Goal: Communication & Community: Ask a question

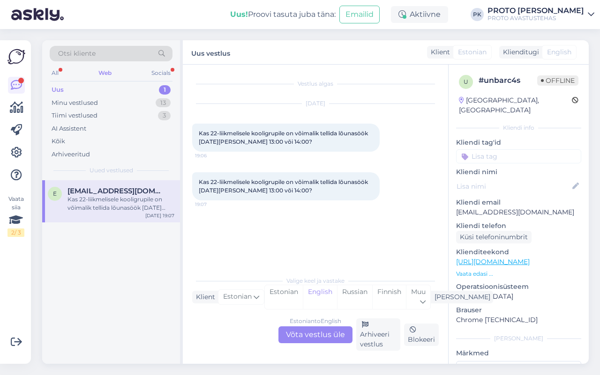
click at [308, 335] on div "Estonian to English Võta vestlus üle" at bounding box center [315, 335] width 74 height 17
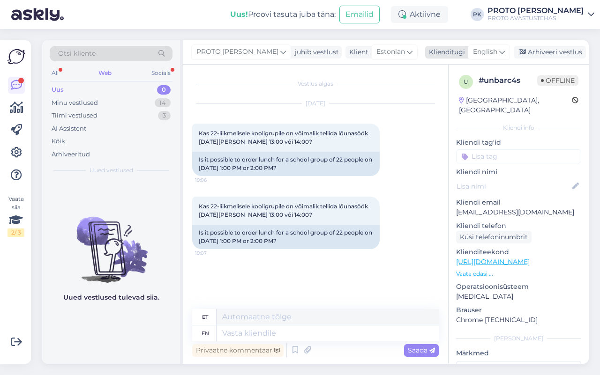
click at [499, 53] on icon at bounding box center [502, 52] width 6 height 10
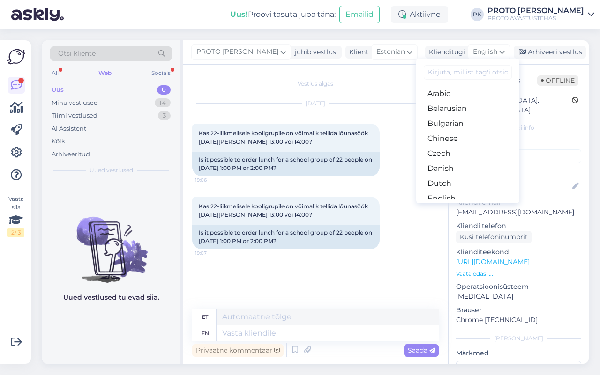
click at [444, 206] on link "Estonian" at bounding box center [467, 213] width 103 height 15
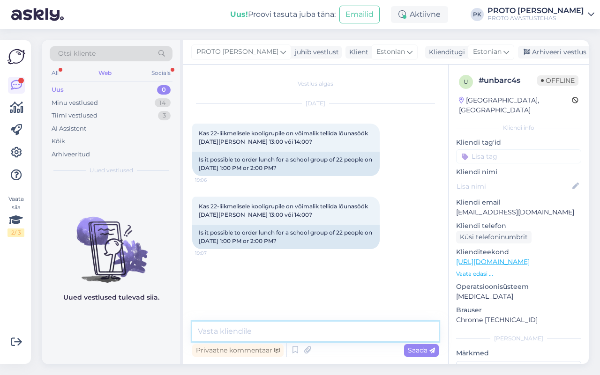
click at [260, 331] on textarea at bounding box center [315, 332] width 247 height 20
paste textarea "[EMAIL_ADDRESS][DOMAIN_NAME]"
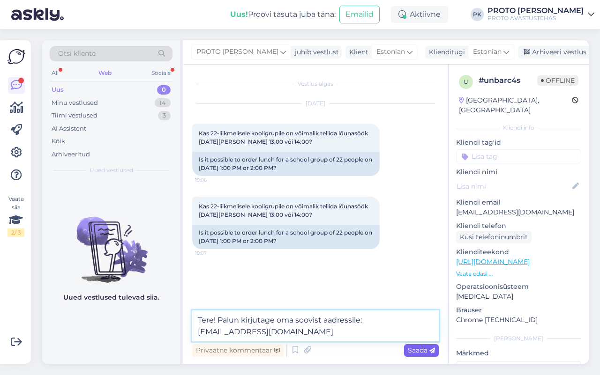
type textarea "Tere! Palun kirjutage oma soovist aadressile: [EMAIL_ADDRESS][DOMAIN_NAME]"
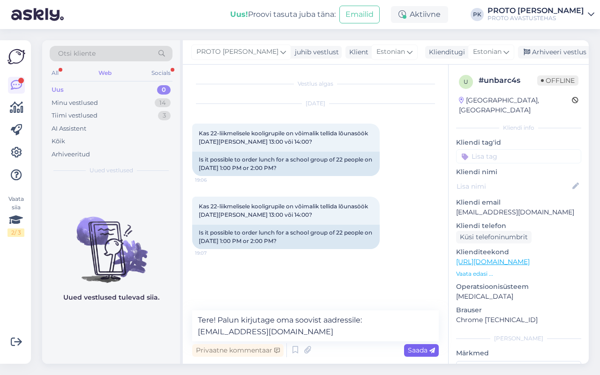
click at [417, 352] on span "Saada" at bounding box center [421, 350] width 27 height 8
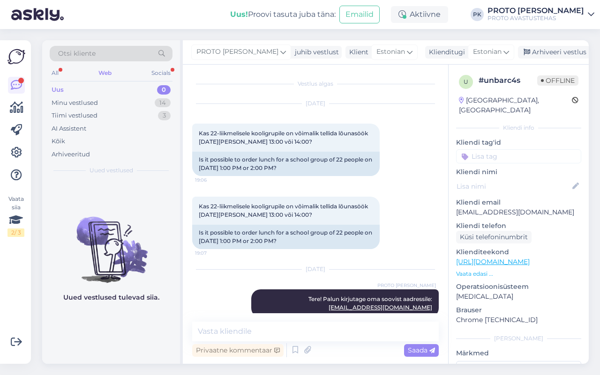
scroll to position [14, 0]
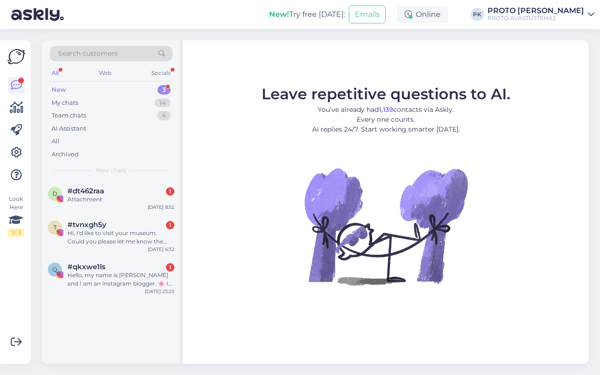
click at [41, 12] on img at bounding box center [37, 14] width 53 height 29
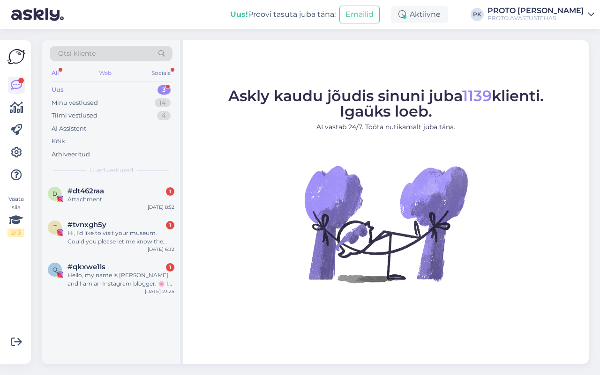
click at [105, 68] on div "Web" at bounding box center [105, 73] width 16 height 12
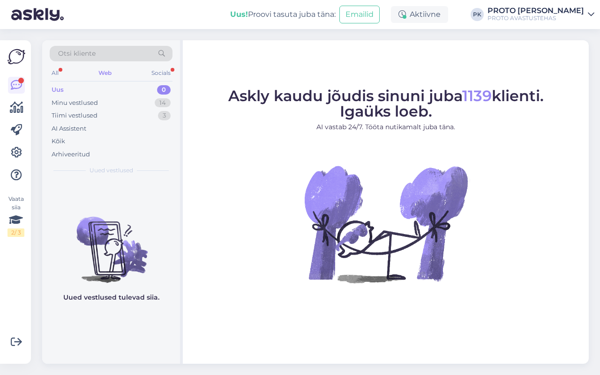
click at [61, 89] on div "Uus" at bounding box center [58, 89] width 12 height 9
click at [15, 88] on icon at bounding box center [16, 85] width 11 height 11
click at [315, 244] on img at bounding box center [385, 224] width 169 height 169
